Goal: Find specific page/section: Find specific page/section

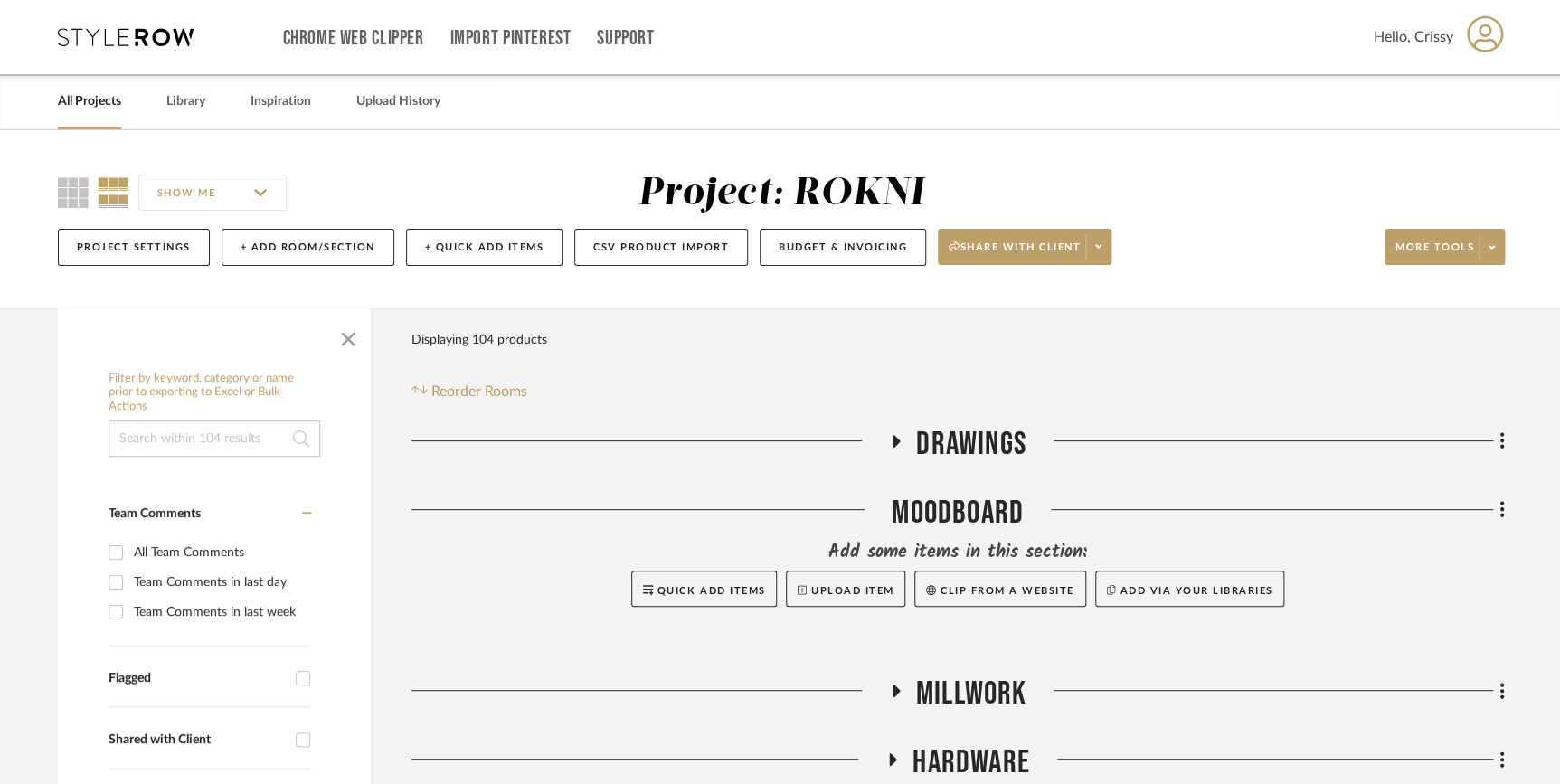
click at [77, 107] on link "All Projects" at bounding box center [89, 101] width 63 height 24
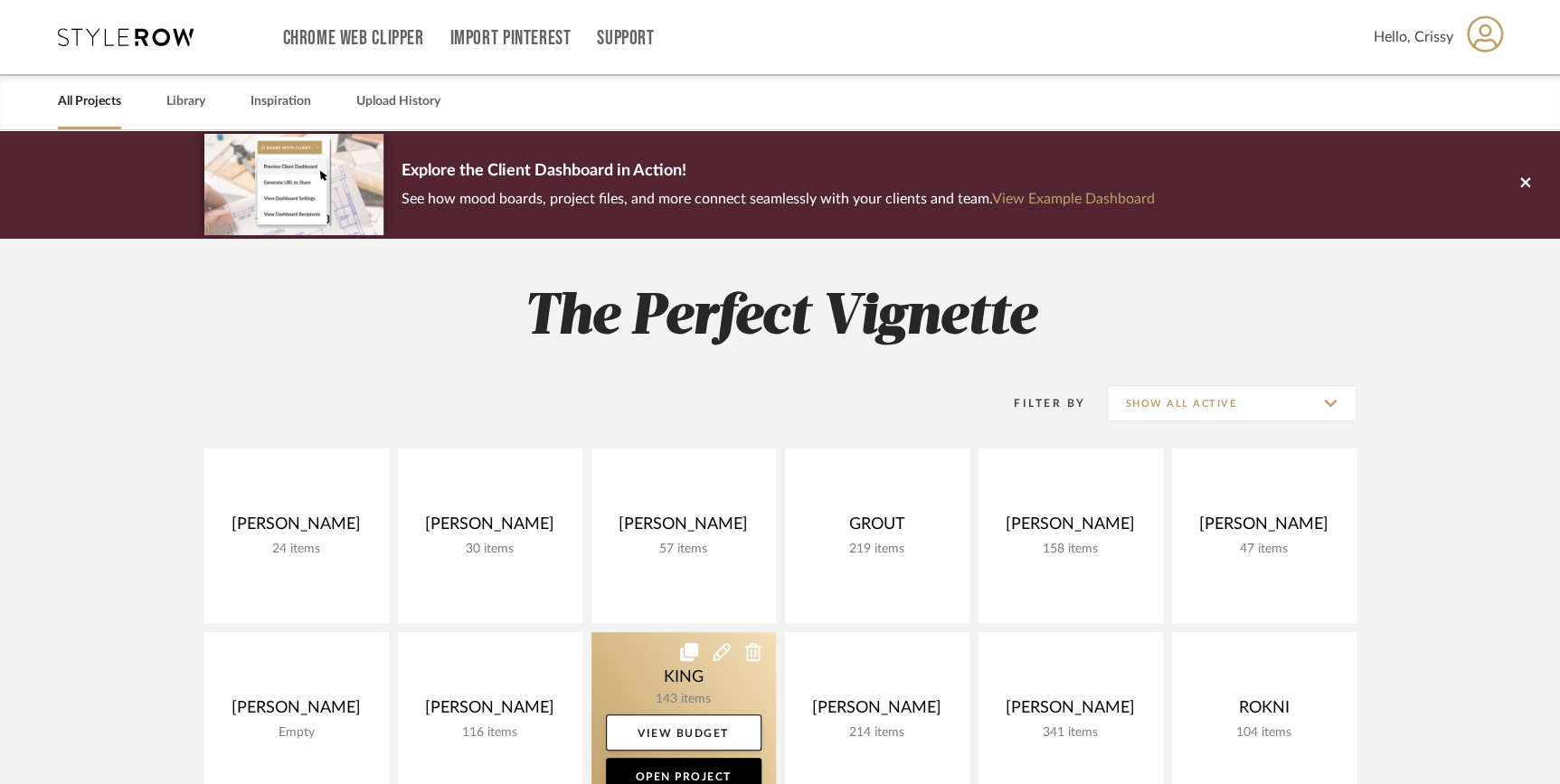
click at [660, 698] on link at bounding box center [684, 719] width 184 height 175
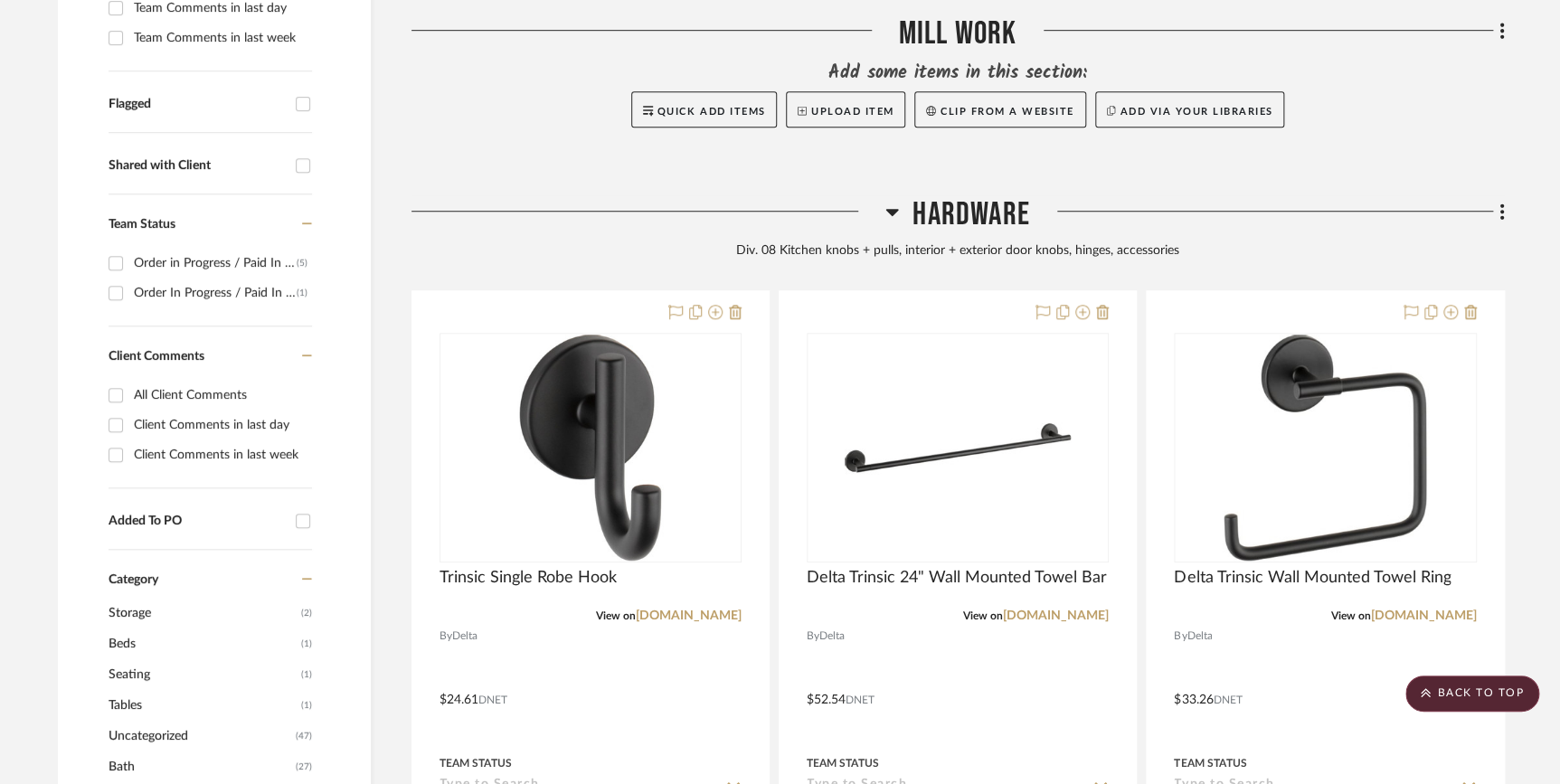
scroll to position [593, 0]
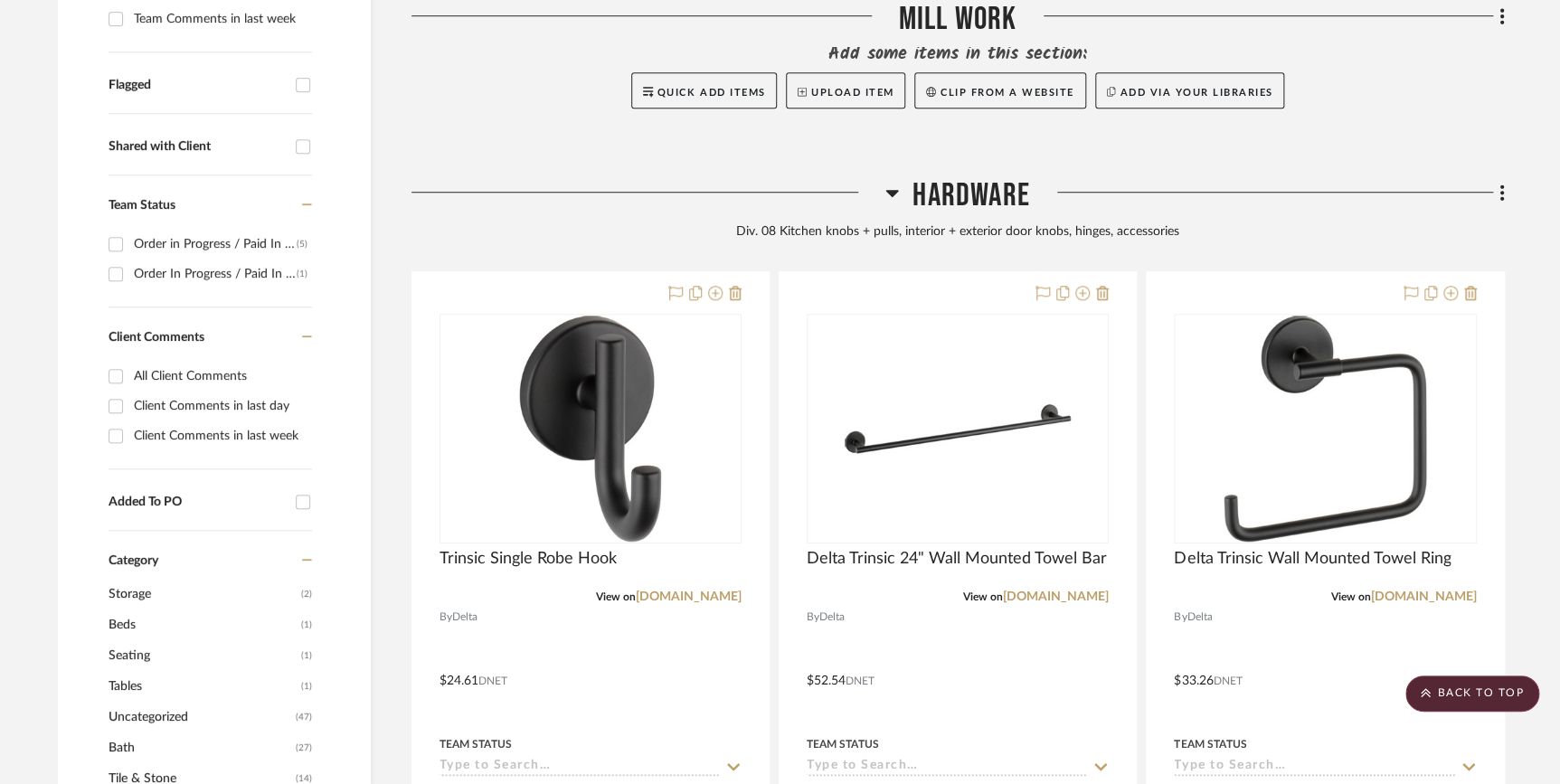
click at [892, 183] on icon at bounding box center [892, 192] width 14 height 21
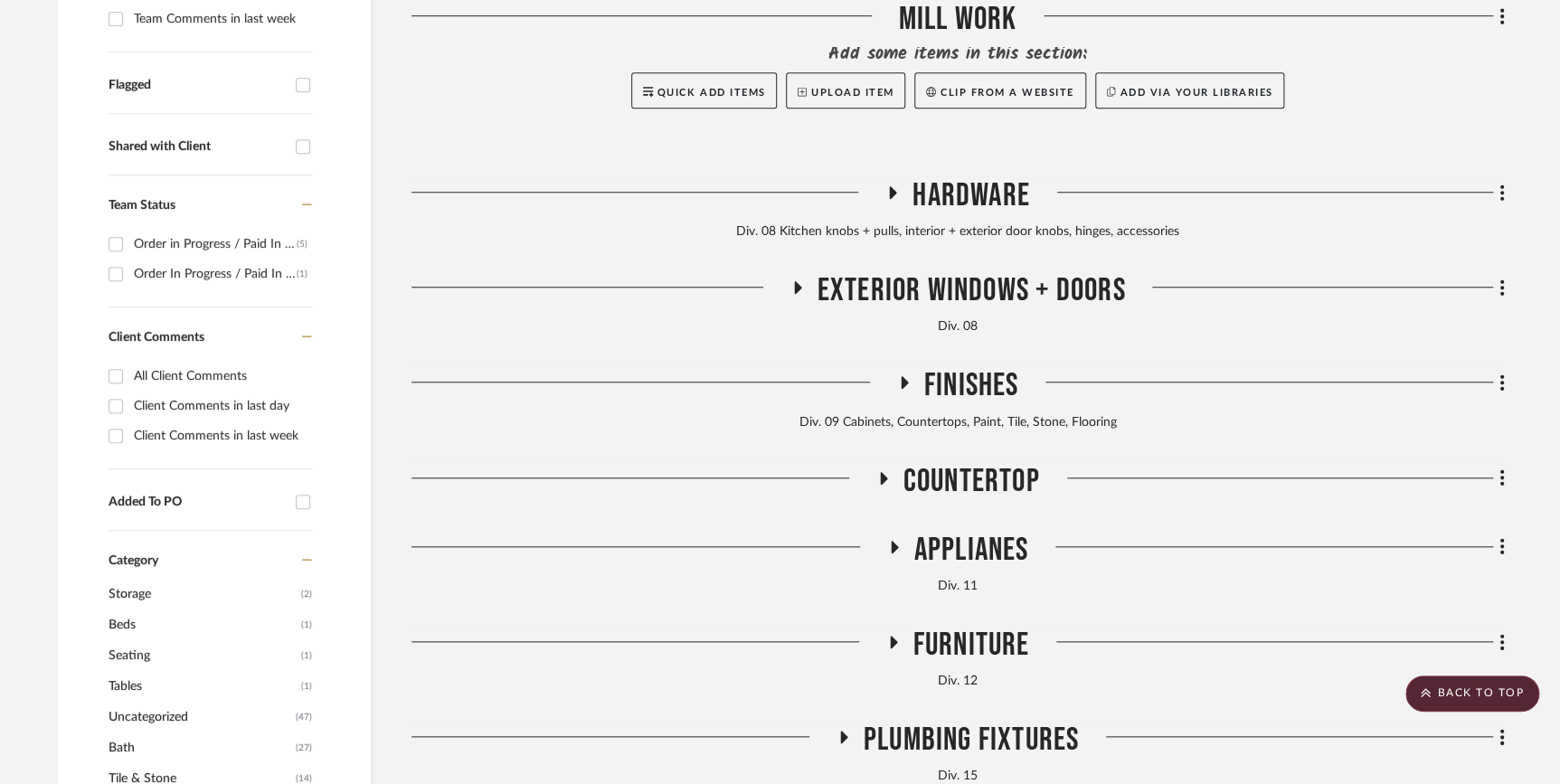
click at [909, 193] on h3 "Hardware" at bounding box center [958, 196] width 145 height 39
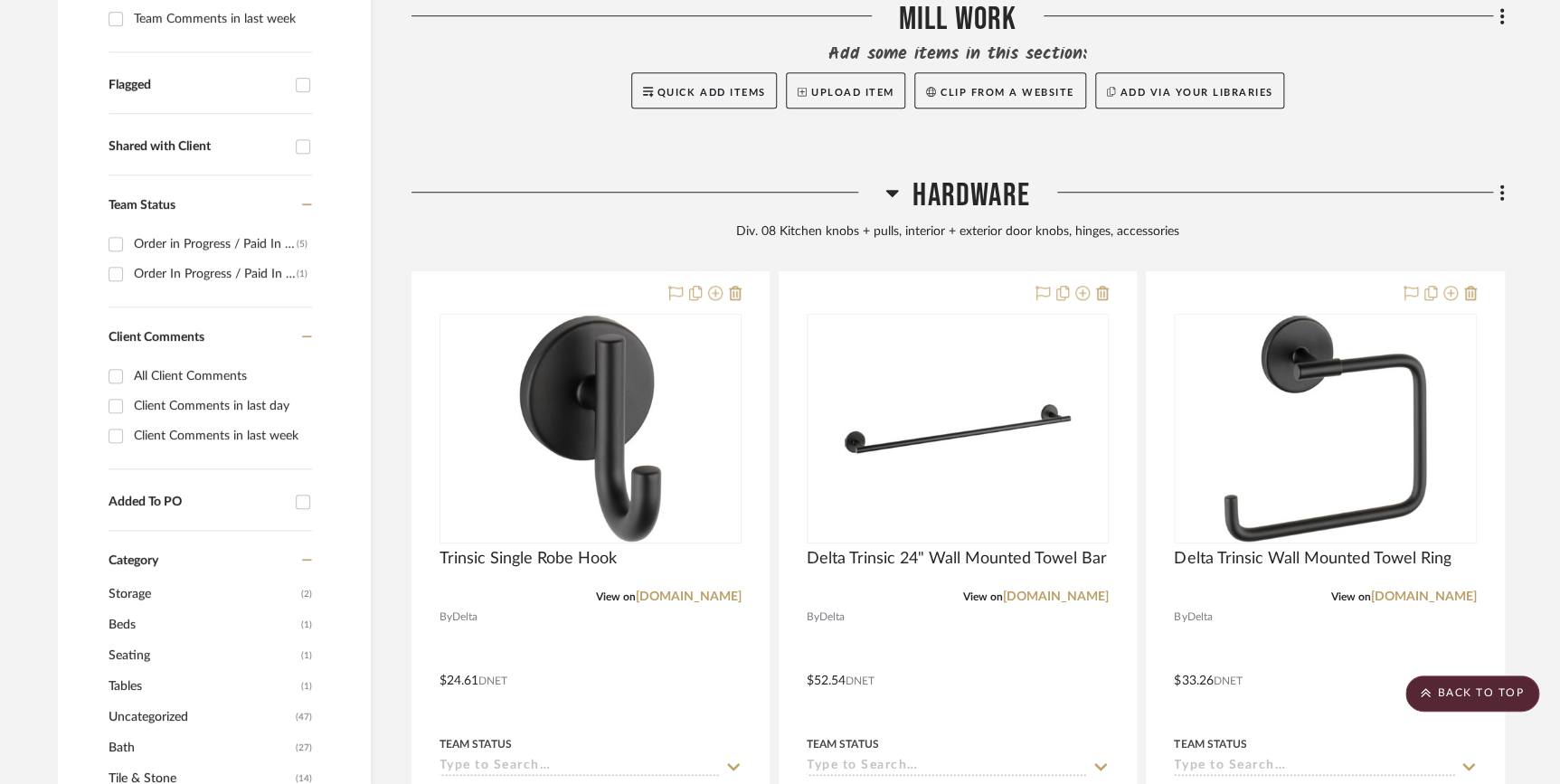
click at [894, 198] on icon at bounding box center [892, 192] width 14 height 21
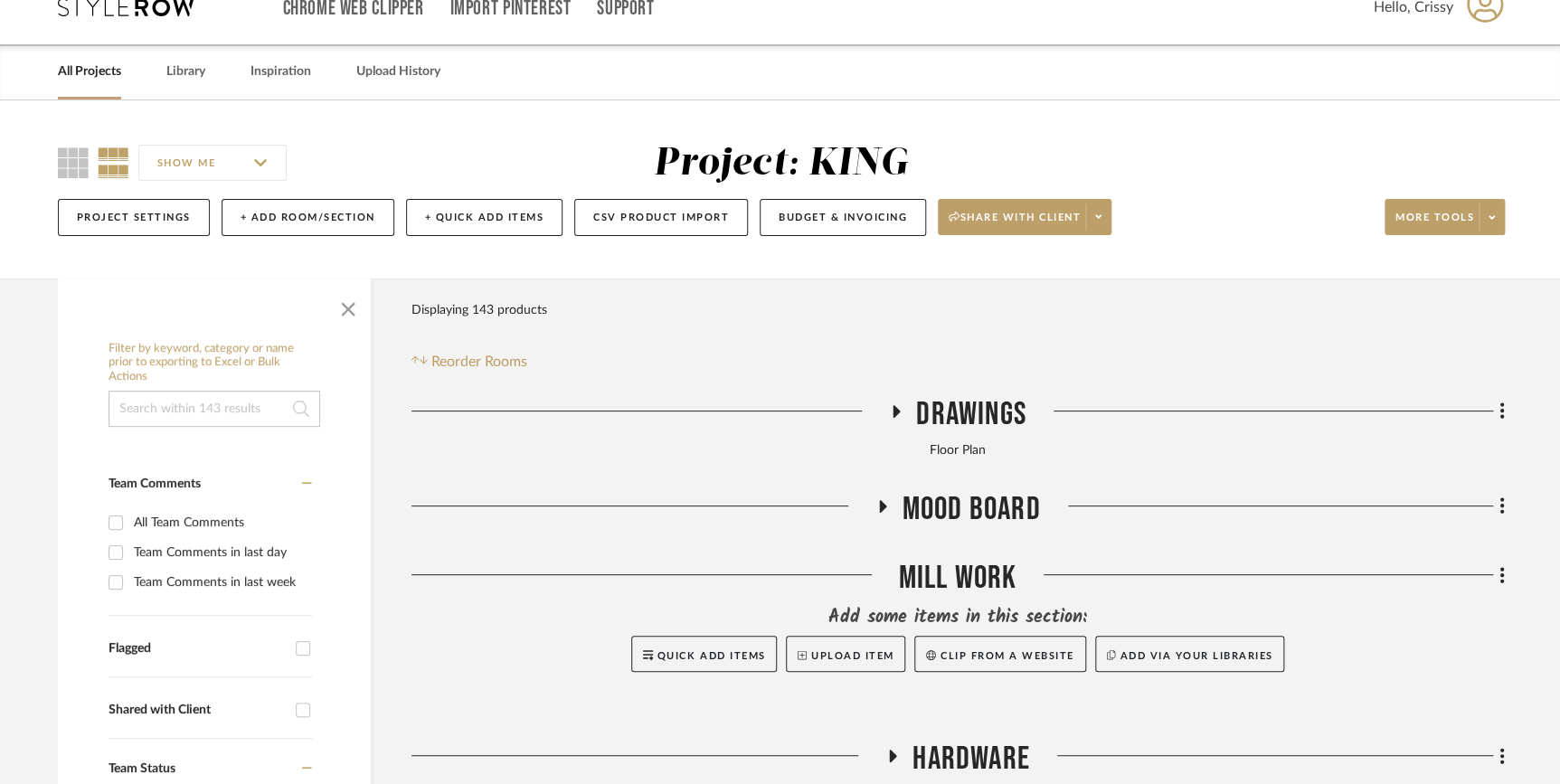
scroll to position [0, 0]
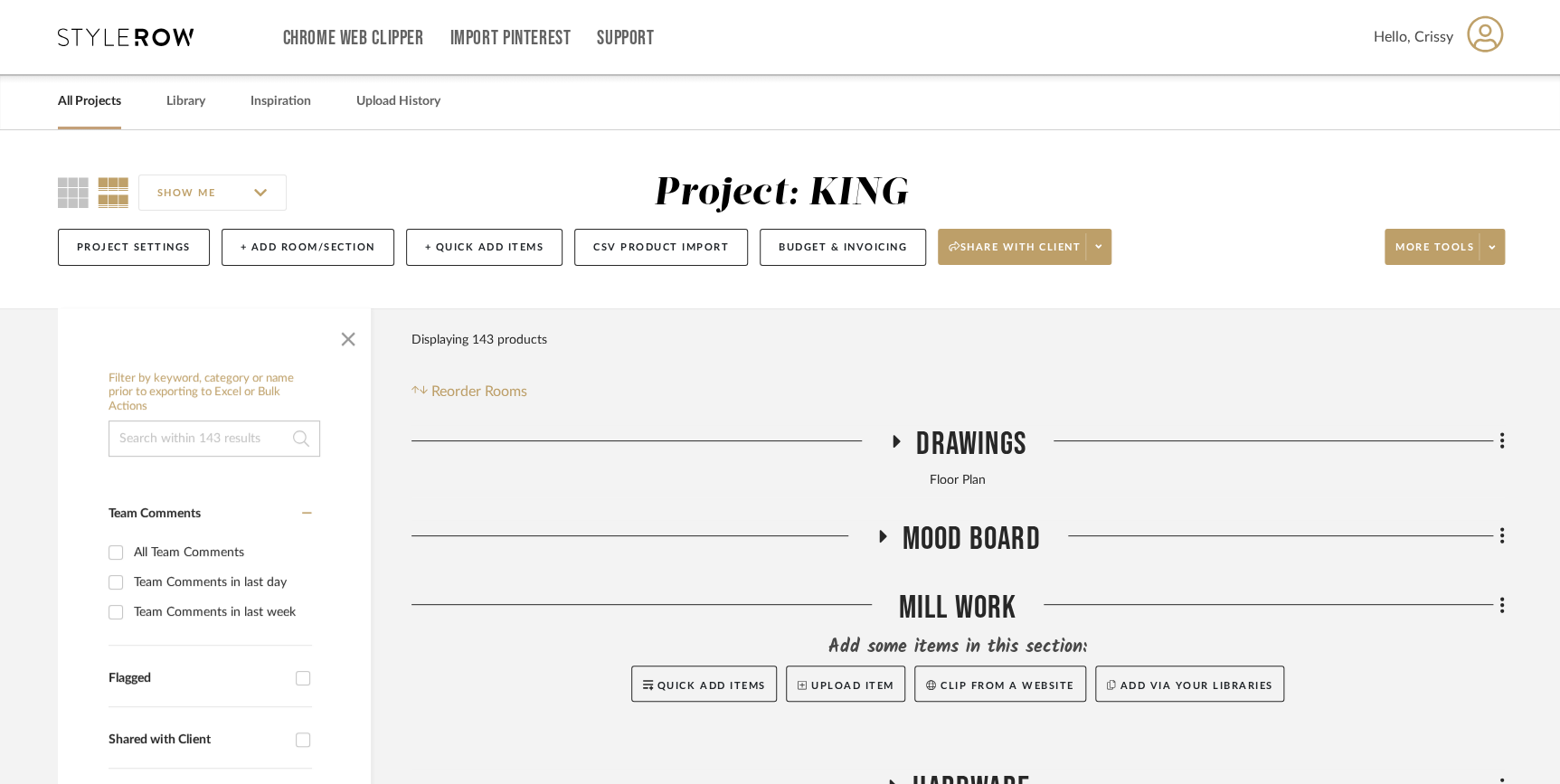
click at [81, 96] on link "All Projects" at bounding box center [89, 101] width 63 height 24
